Goal: Find contact information: Obtain details needed to contact an individual or organization

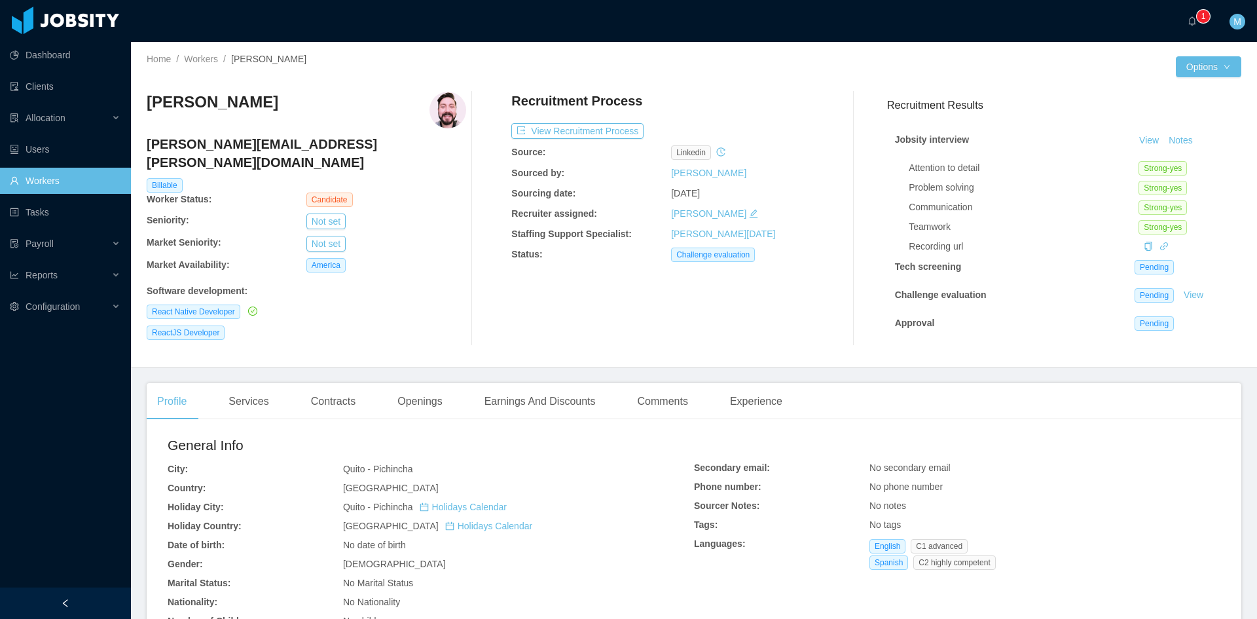
scroll to position [8, 0]
click at [556, 130] on button "View Recruitment Process" at bounding box center [577, 131] width 132 height 16
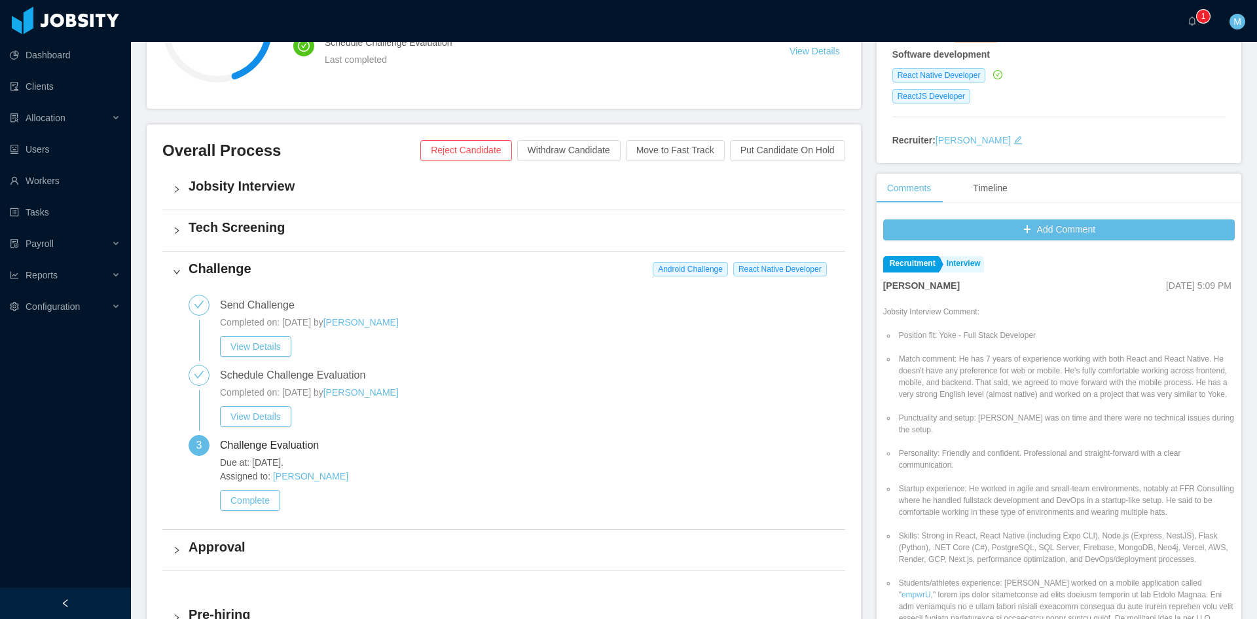
scroll to position [327, 0]
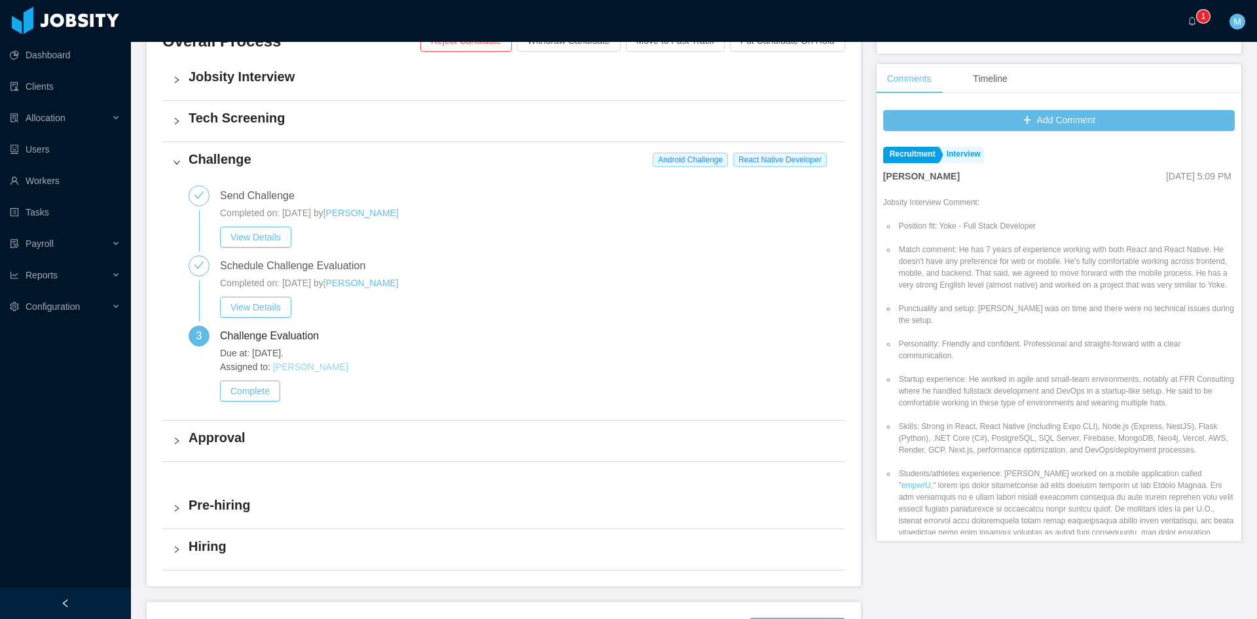
click at [295, 366] on link "[PERSON_NAME]" at bounding box center [310, 366] width 75 height 10
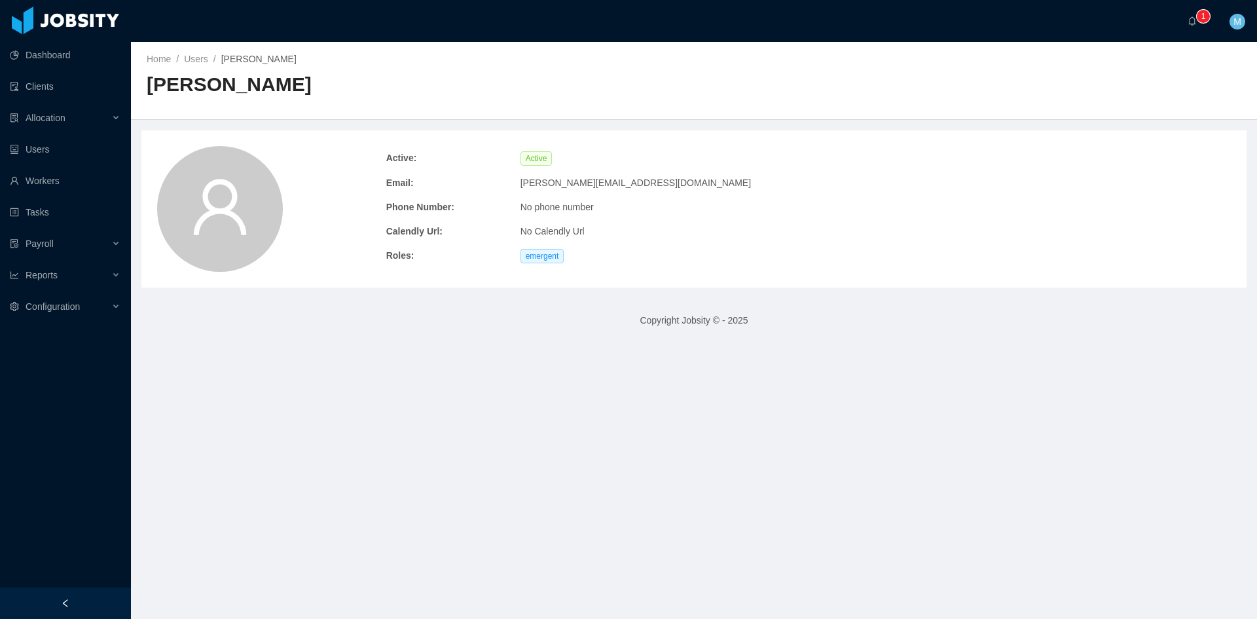
click at [551, 181] on span "[PERSON_NAME][EMAIL_ADDRESS][DOMAIN_NAME]" at bounding box center [635, 183] width 230 height 14
drag, startPoint x: 642, startPoint y: 178, endPoint x: 503, endPoint y: 179, distance: 139.4
click at [503, 179] on div "Email: [PERSON_NAME][EMAIL_ADDRESS][DOMAIN_NAME]" at bounding box center [783, 183] width 805 height 24
copy div "[PERSON_NAME][EMAIL_ADDRESS][DOMAIN_NAME]"
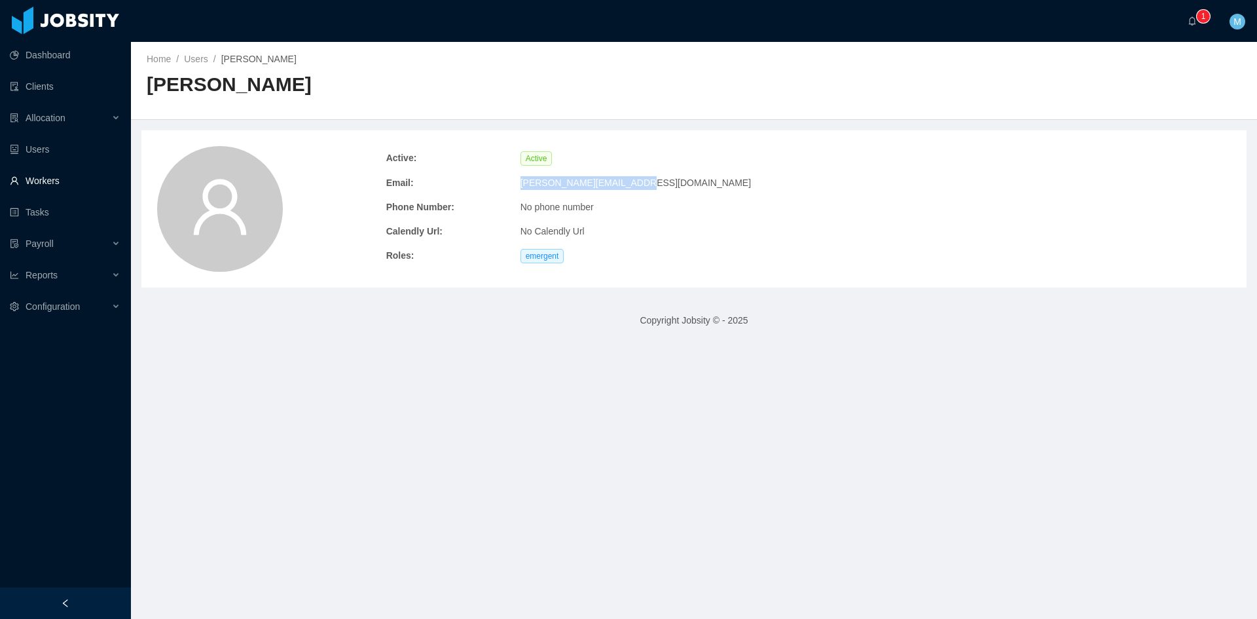
click at [65, 183] on link "Workers" at bounding box center [65, 181] width 111 height 26
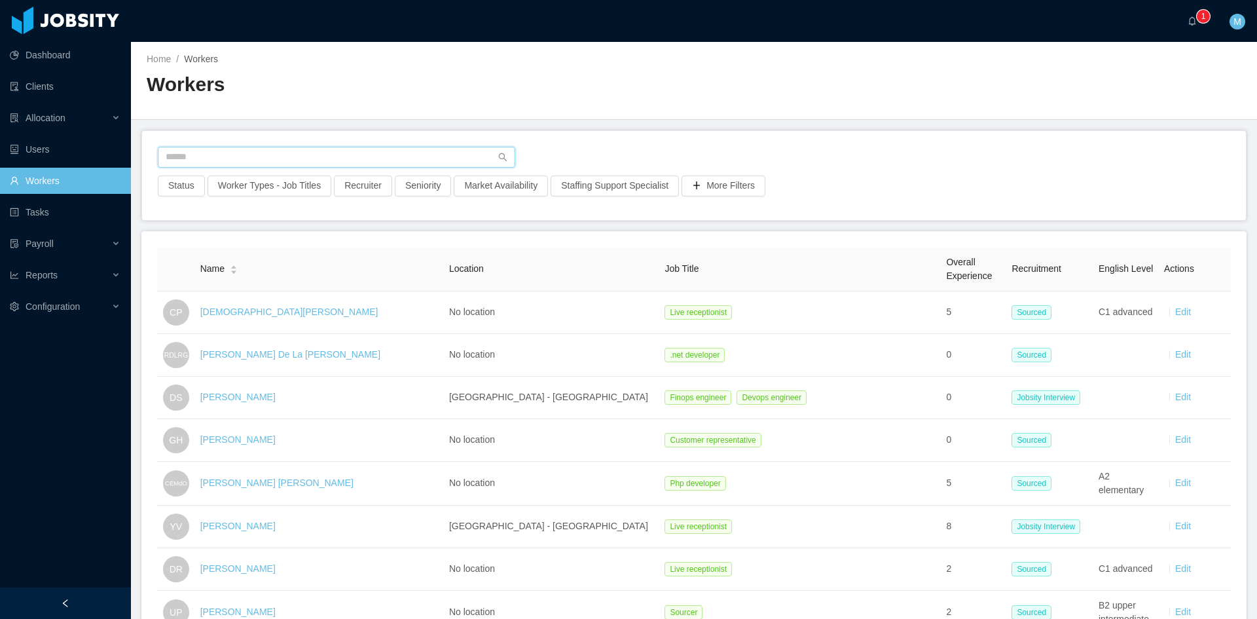
click at [254, 164] on input "text" at bounding box center [336, 157] width 357 height 21
paste input "**********"
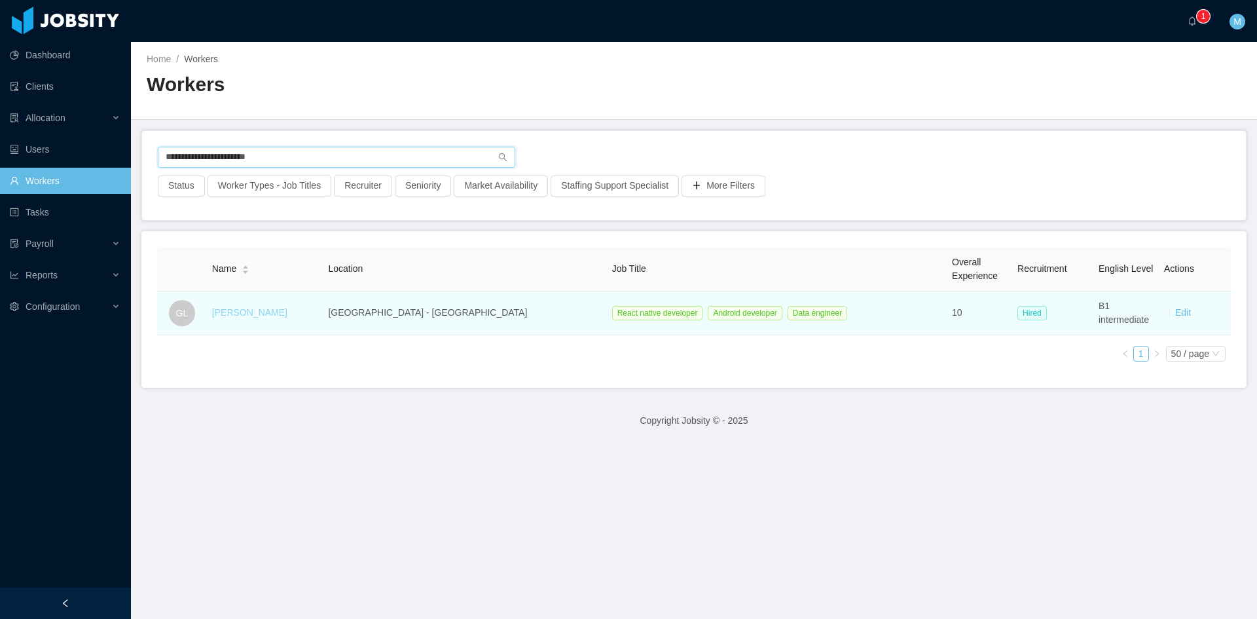
type input "**********"
click at [251, 315] on link "[PERSON_NAME]" at bounding box center [249, 312] width 75 height 10
